Goal: Check status: Check status

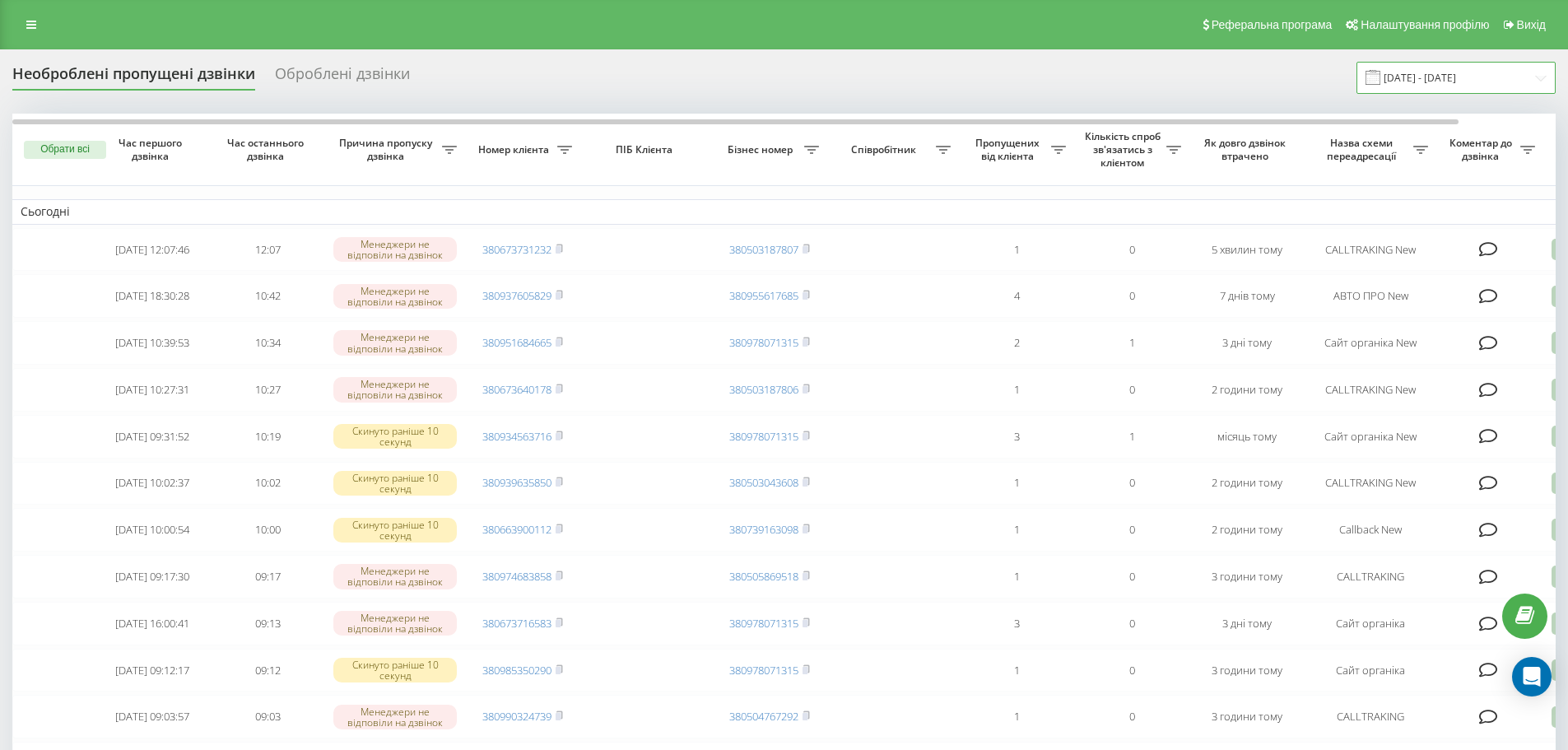
click at [1454, 81] on input "[DATE] - [DATE]" at bounding box center [1457, 77] width 200 height 32
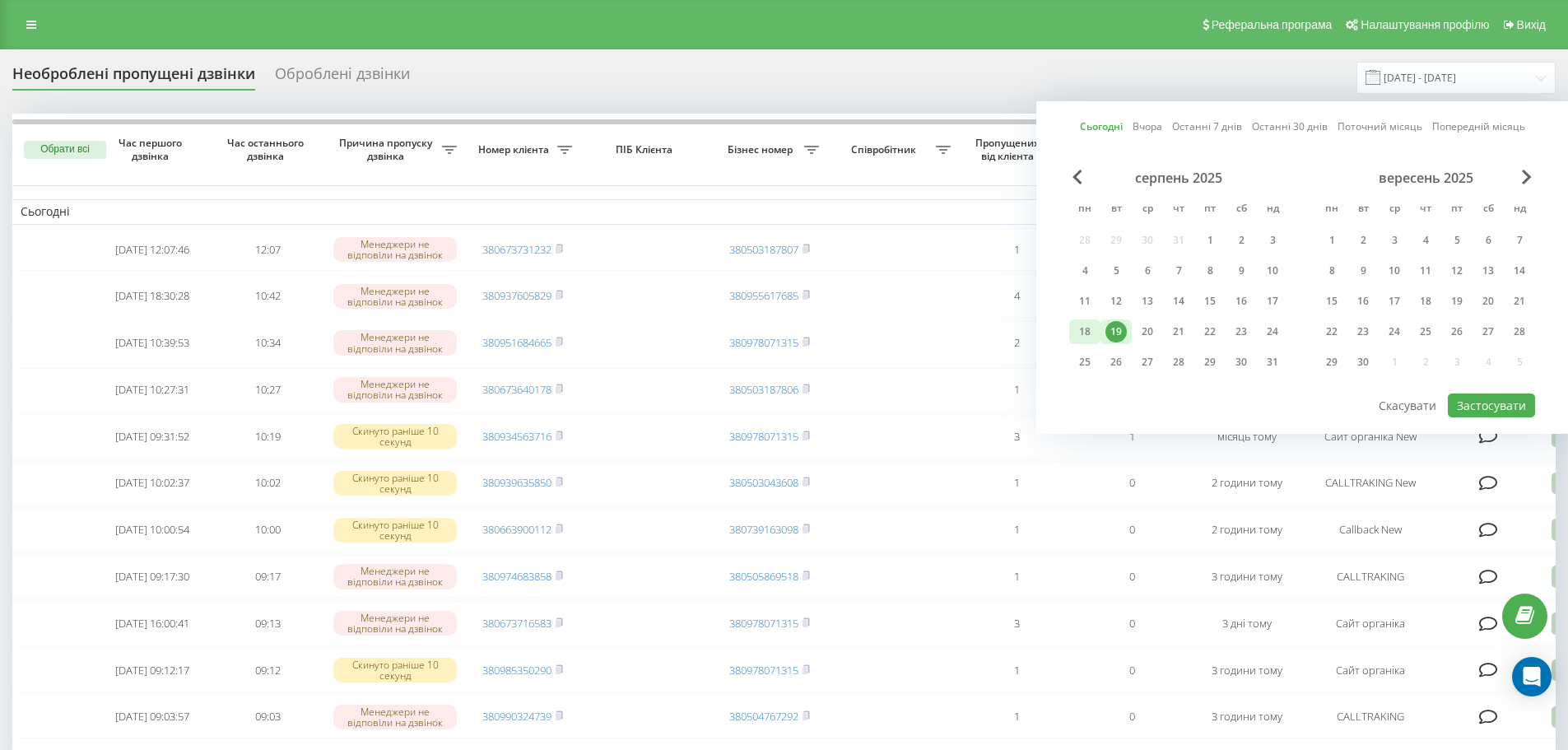
click at [1087, 330] on div "18" at bounding box center [1085, 331] width 21 height 21
click at [1110, 332] on div "19" at bounding box center [1116, 331] width 21 height 21
click at [1494, 401] on button "Застосувати" at bounding box center [1492, 405] width 87 height 24
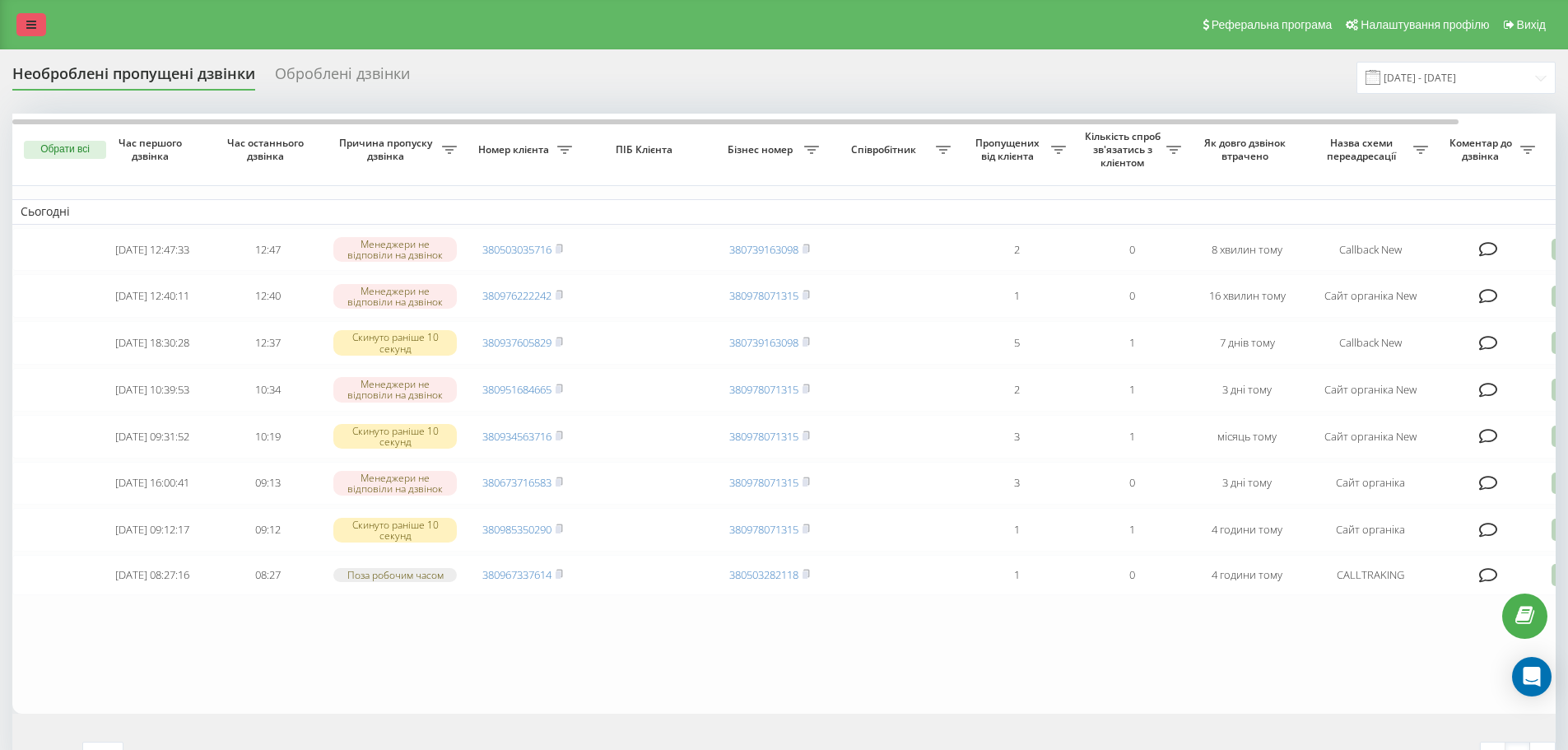
click at [18, 28] on link at bounding box center [31, 25] width 30 height 23
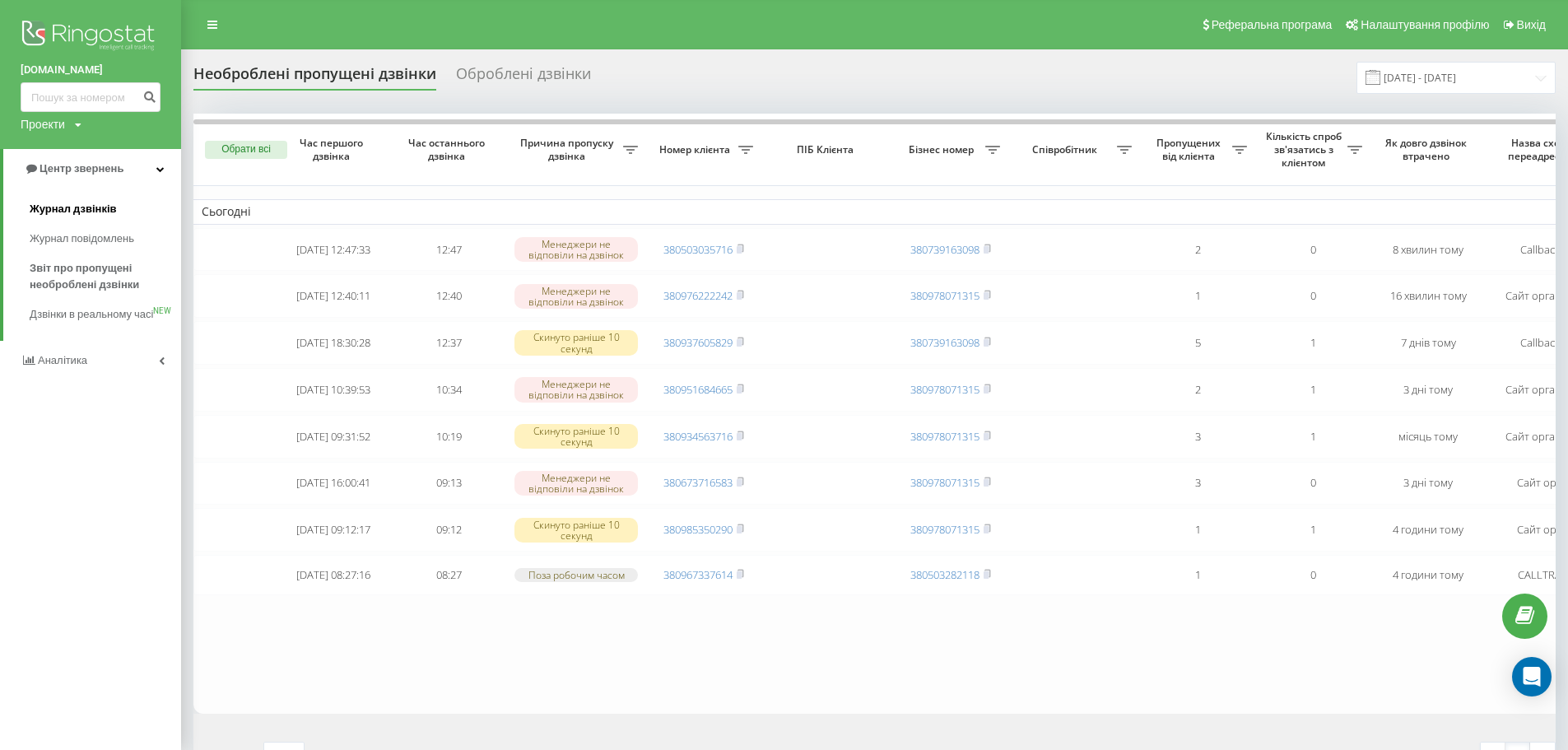
click at [61, 214] on span "Журнал дзвінків" at bounding box center [73, 209] width 87 height 16
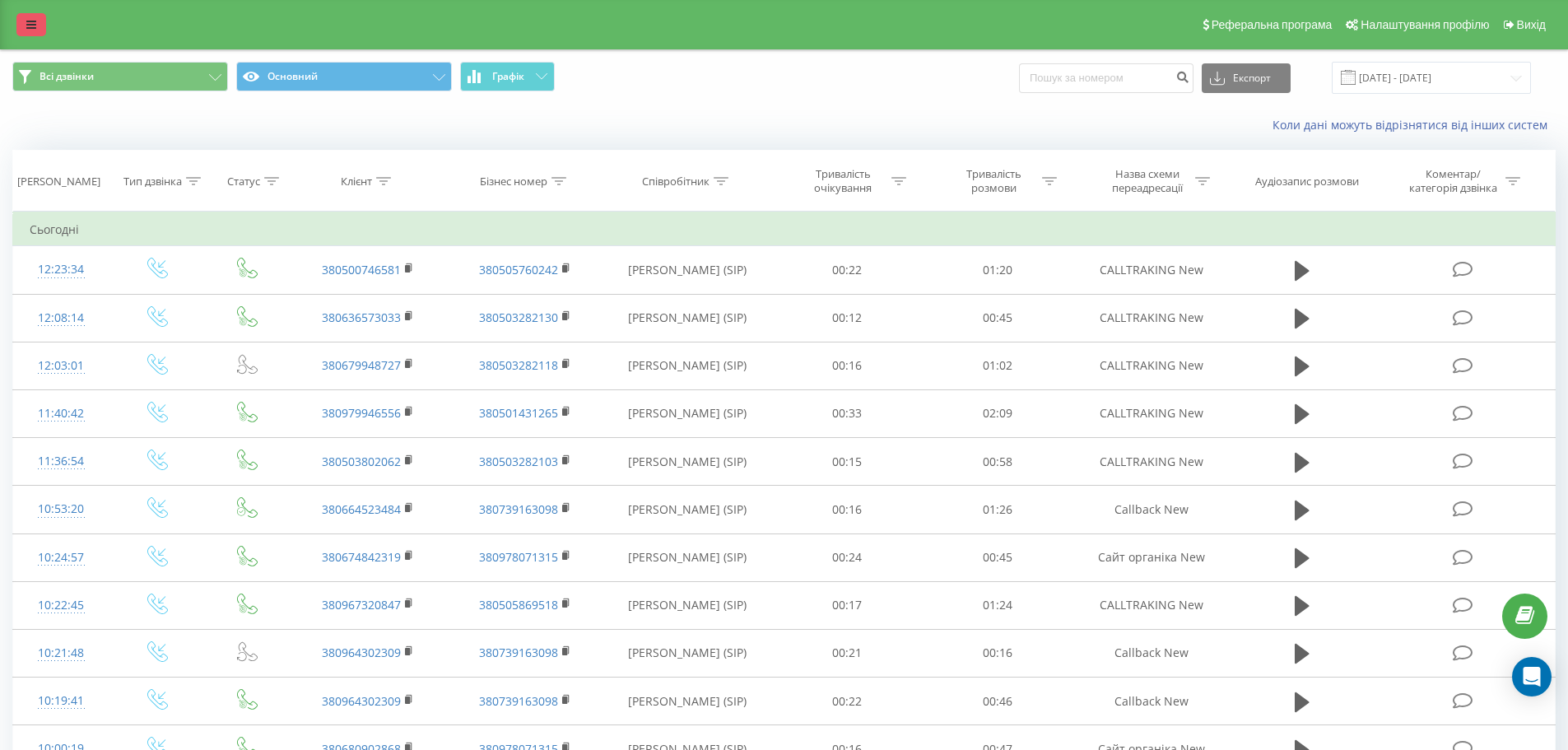
click at [33, 13] on link at bounding box center [31, 25] width 30 height 23
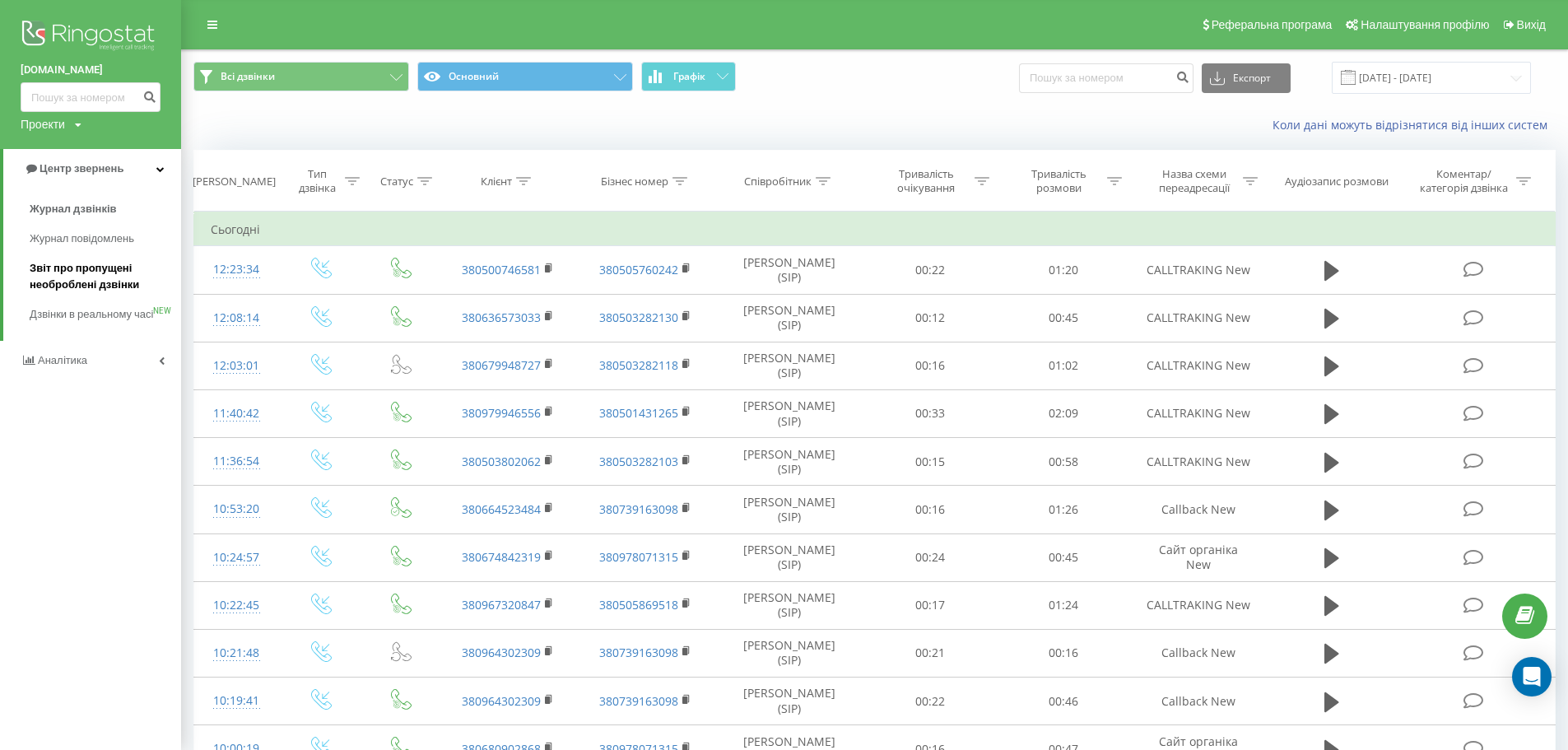
click at [96, 267] on span "Звіт про пропущені необроблені дзвінки" at bounding box center [101, 277] width 143 height 33
